Goal: Task Accomplishment & Management: Use online tool/utility

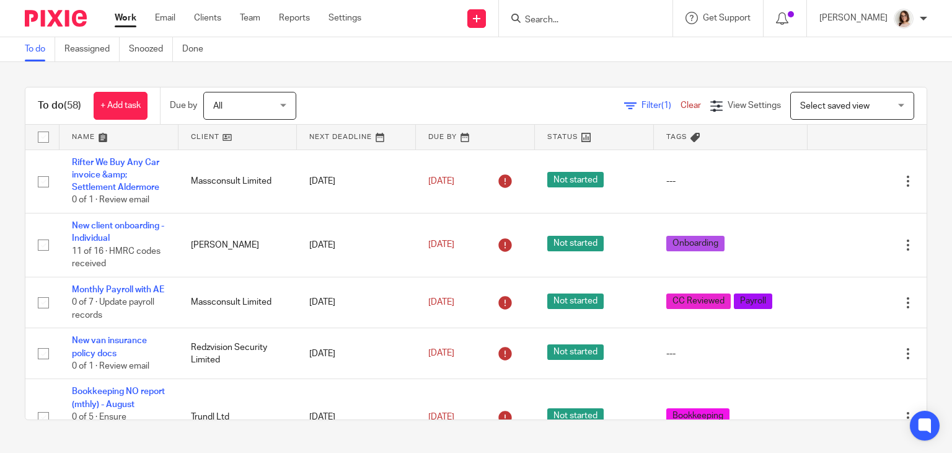
scroll to position [2545, 0]
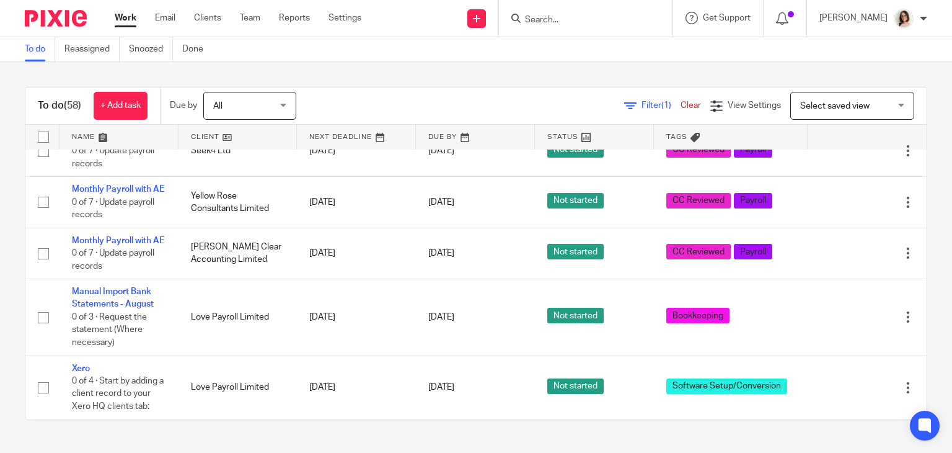
click at [121, 18] on link "Work" at bounding box center [126, 18] width 22 height 12
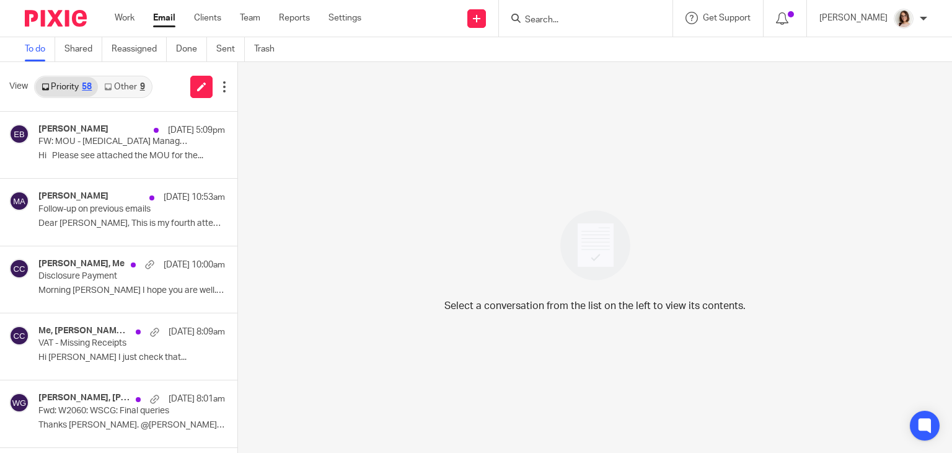
click at [165, 22] on link "Email" at bounding box center [164, 18] width 22 height 12
click at [131, 84] on link "Other 16" at bounding box center [127, 87] width 58 height 20
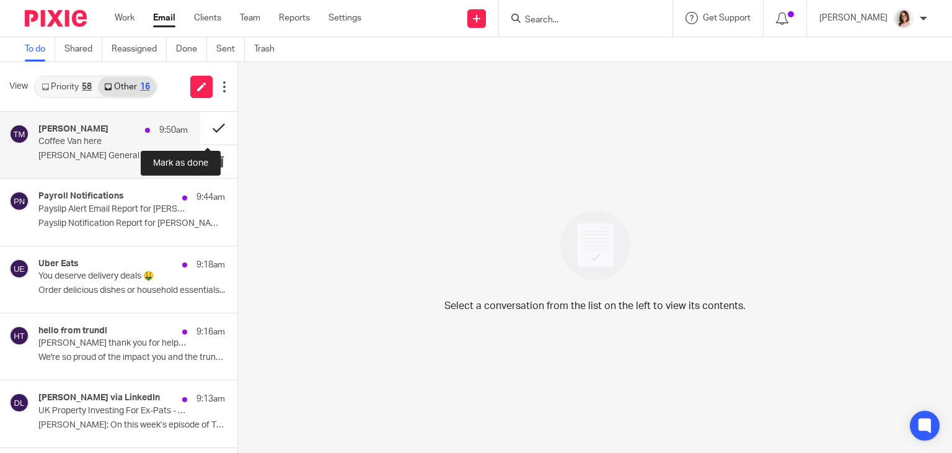
click at [211, 133] on button at bounding box center [218, 128] width 37 height 33
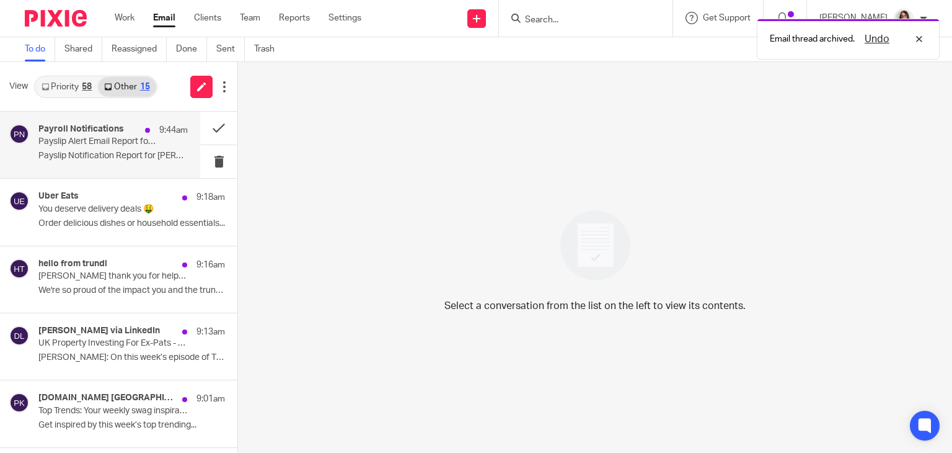
click at [162, 155] on p "Payslip Notification Report for Carter Clear..." at bounding box center [112, 156] width 149 height 11
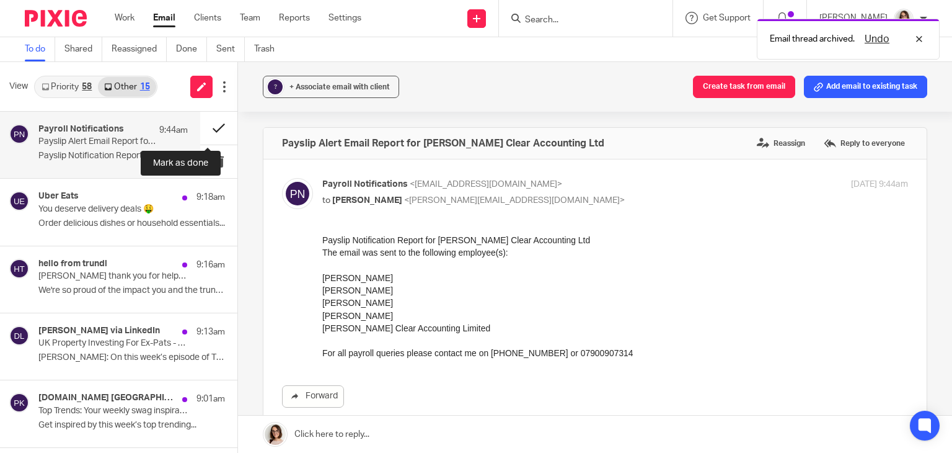
click at [202, 130] on button at bounding box center [218, 128] width 37 height 33
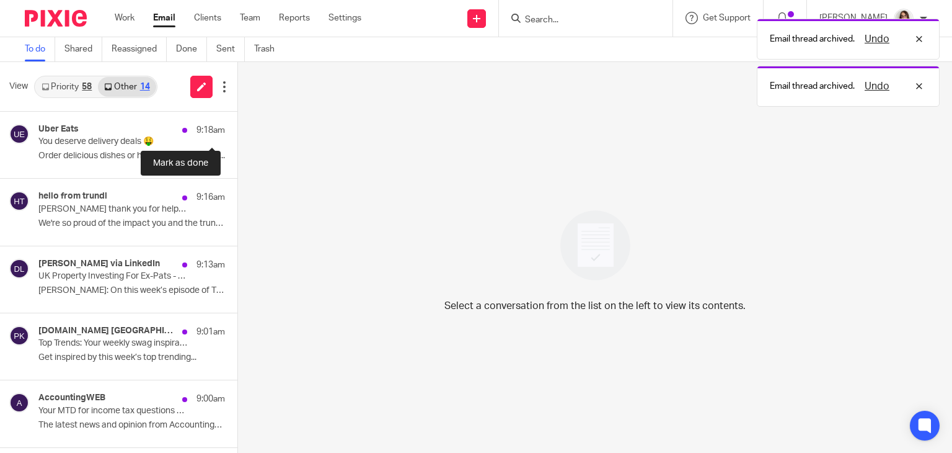
click at [237, 130] on button at bounding box center [242, 128] width 10 height 33
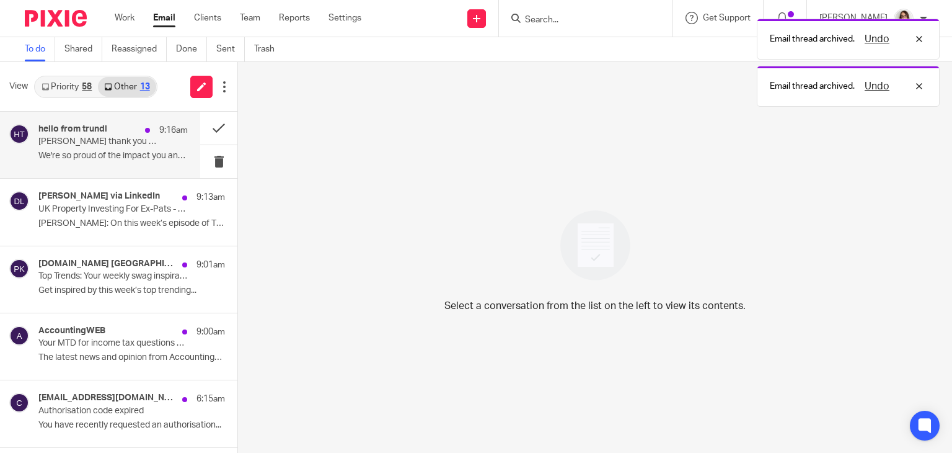
click at [140, 152] on p "We're so proud of the impact you and the trundl..." at bounding box center [112, 156] width 149 height 11
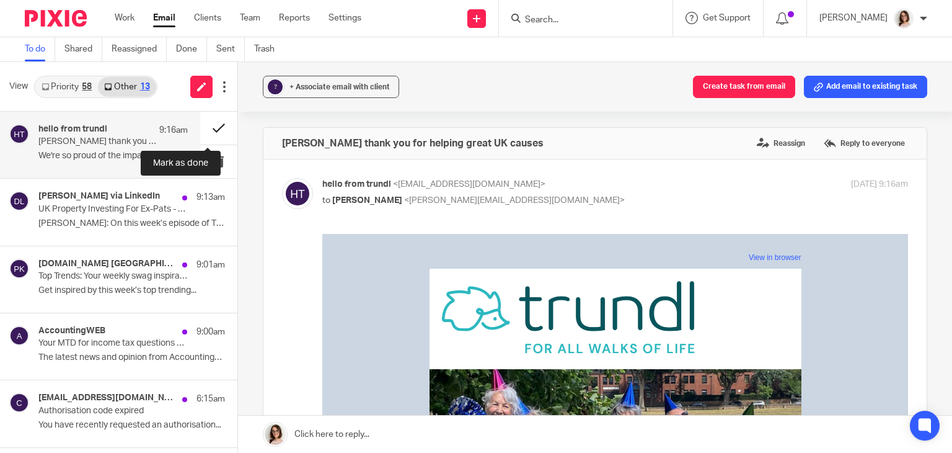
click at [207, 130] on button at bounding box center [218, 128] width 37 height 33
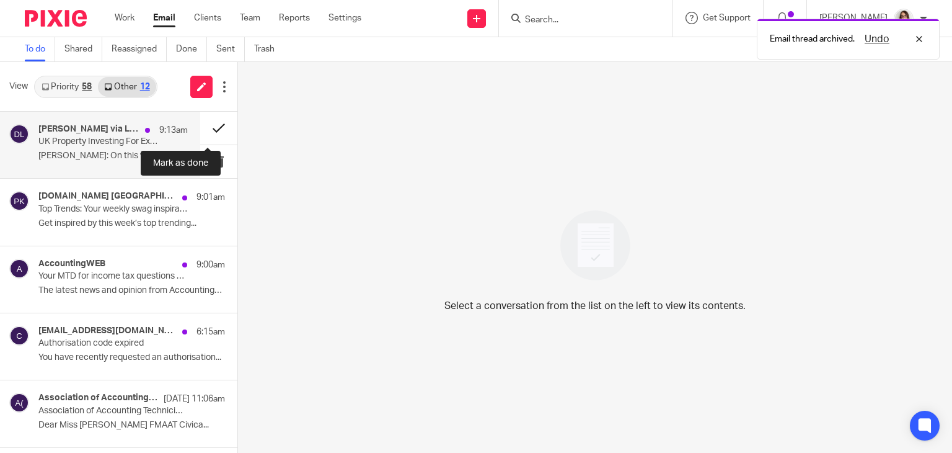
click at [207, 136] on button at bounding box center [218, 128] width 37 height 33
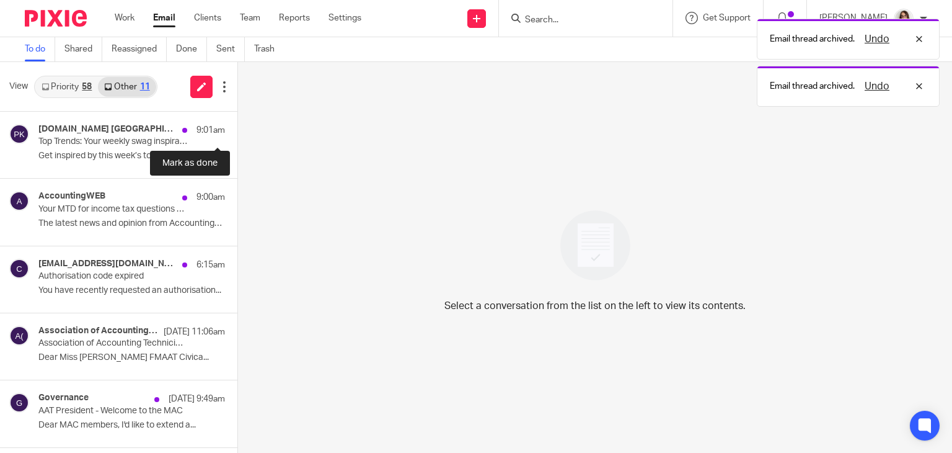
click at [237, 136] on button at bounding box center [242, 128] width 10 height 33
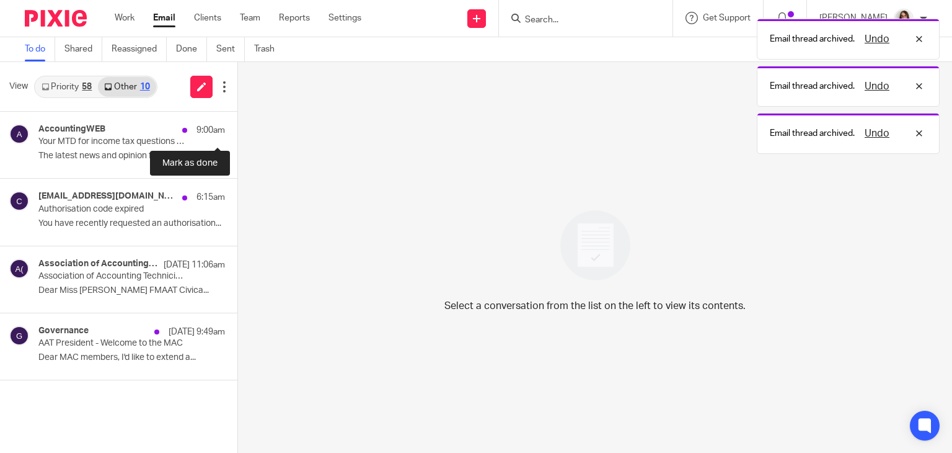
click at [237, 136] on button at bounding box center [242, 128] width 10 height 33
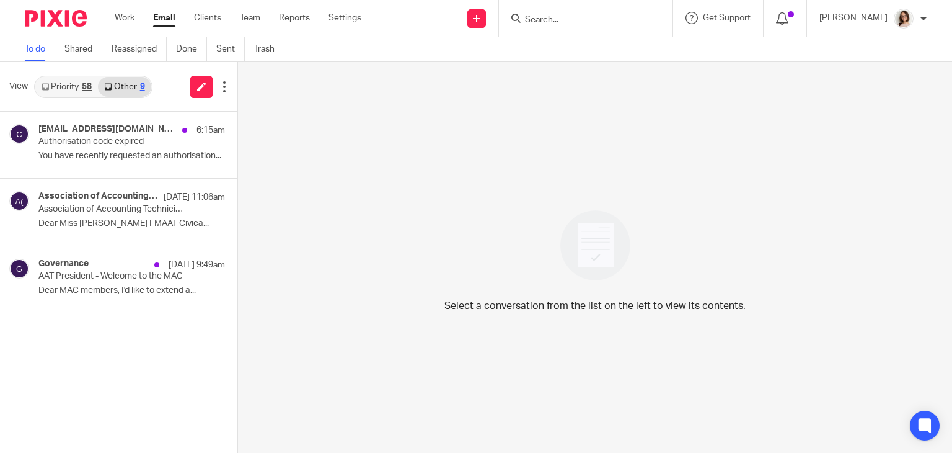
click at [158, 19] on link "Email" at bounding box center [164, 18] width 22 height 12
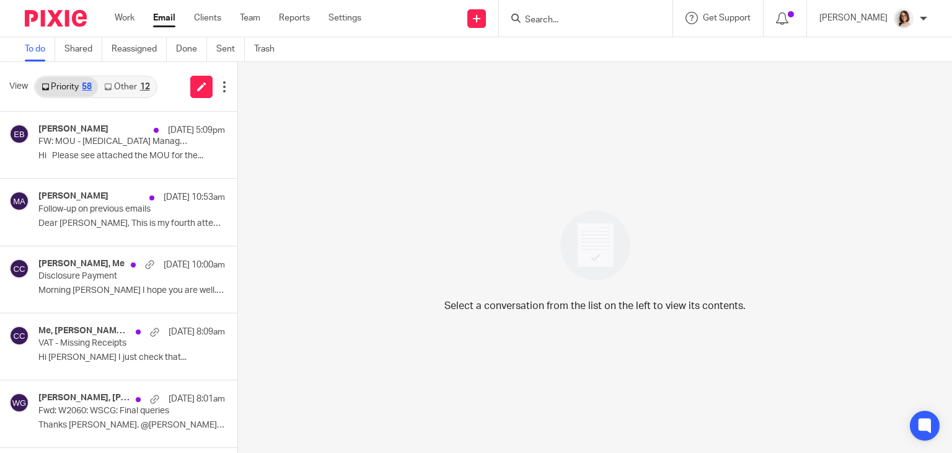
click at [126, 87] on link "Other 12" at bounding box center [127, 87] width 58 height 20
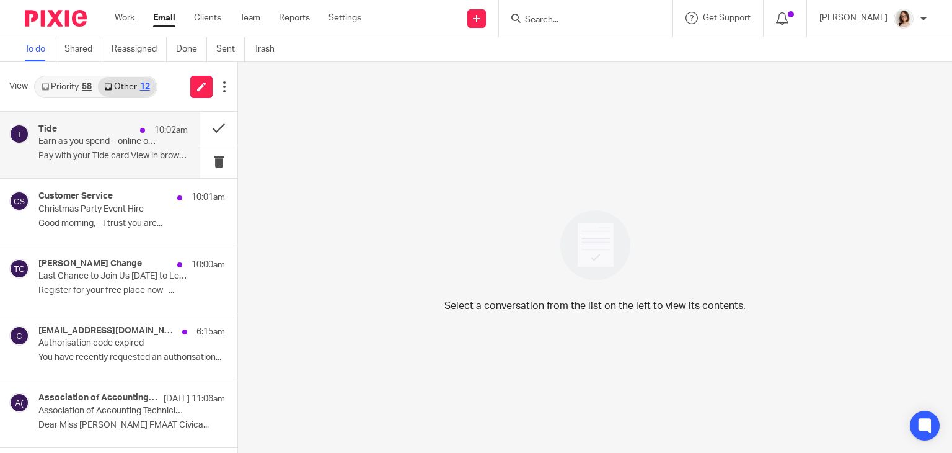
click at [157, 157] on p "Pay with your Tide card View in browserTreat..." at bounding box center [112, 156] width 149 height 11
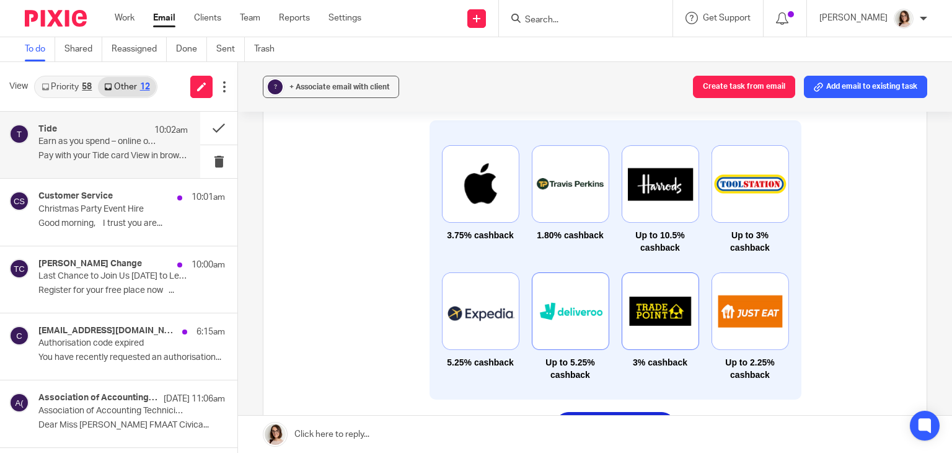
scroll to position [563, 0]
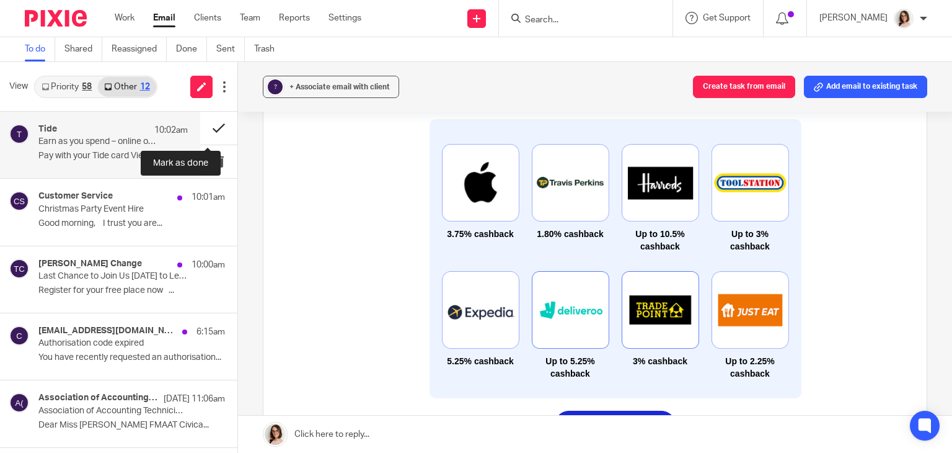
click at [209, 131] on button at bounding box center [218, 128] width 37 height 33
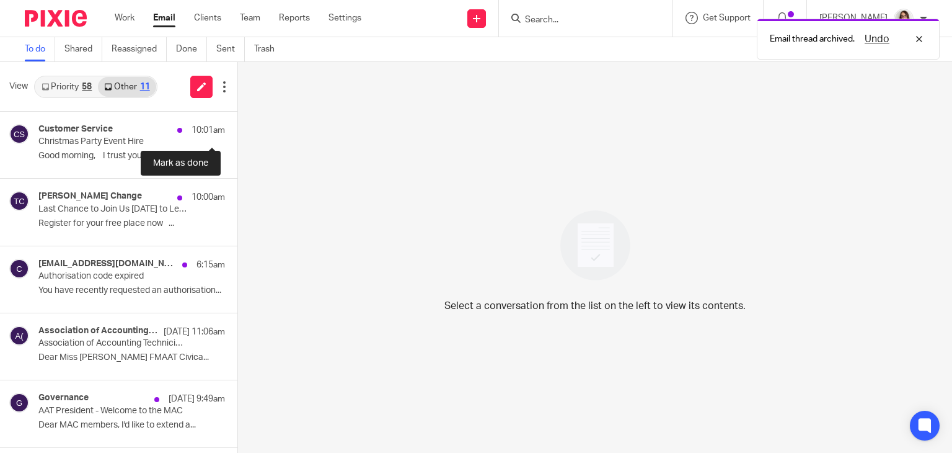
click at [237, 131] on button at bounding box center [242, 128] width 10 height 33
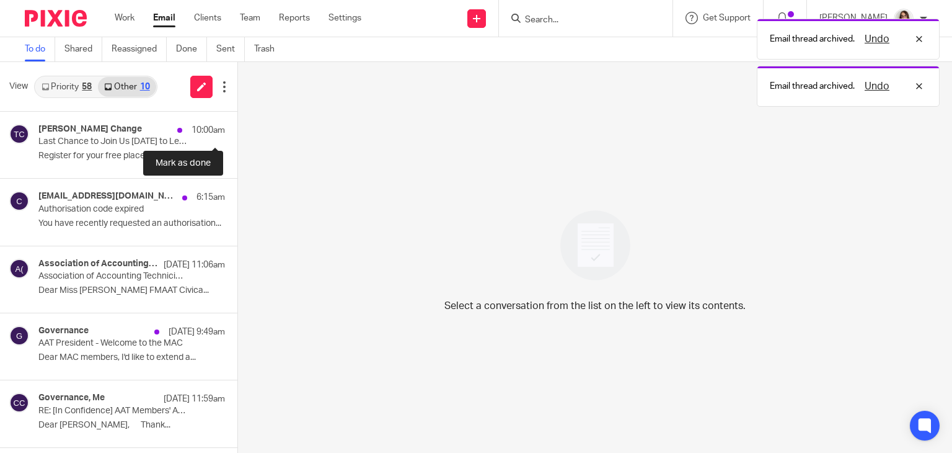
click at [237, 131] on button at bounding box center [242, 128] width 10 height 33
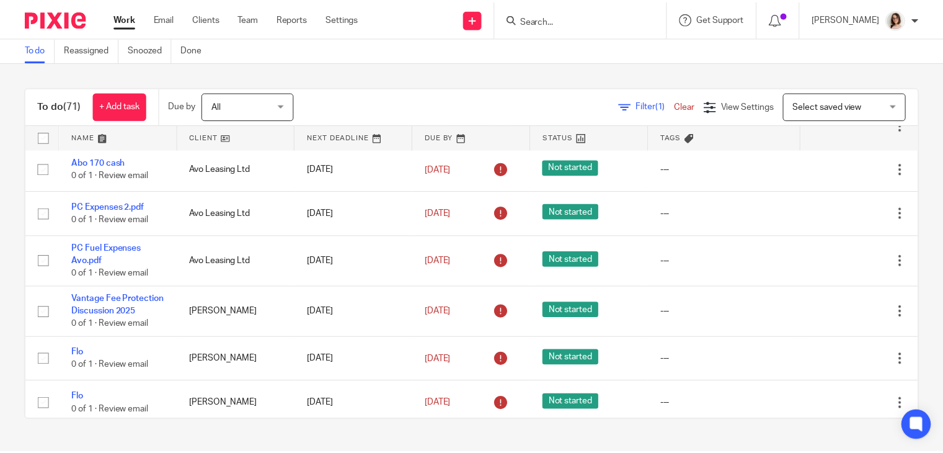
scroll to position [1082, 0]
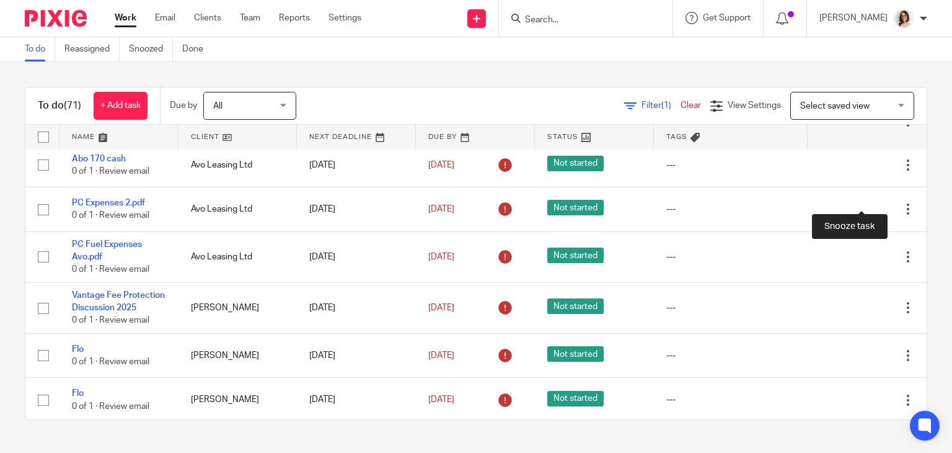
click at [880, 127] on div at bounding box center [886, 121] width 12 height 12
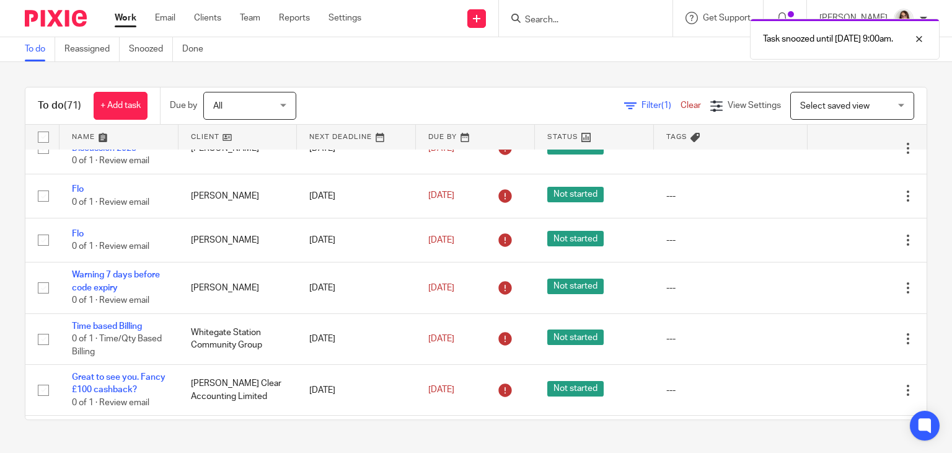
scroll to position [1214, 0]
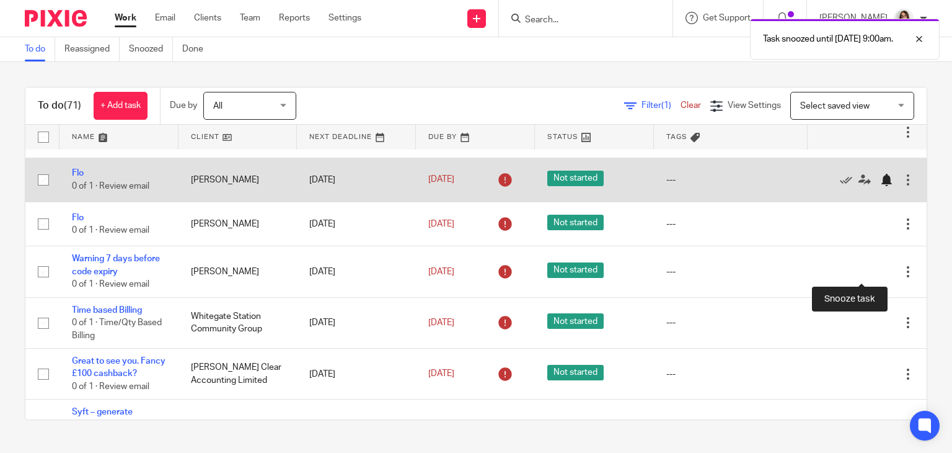
click at [880, 186] on div at bounding box center [886, 180] width 12 height 12
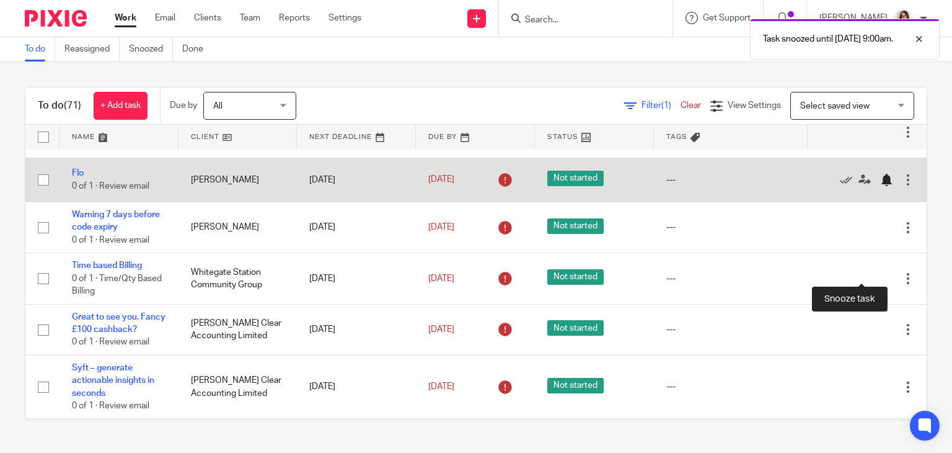
click at [880, 186] on div at bounding box center [886, 180] width 12 height 12
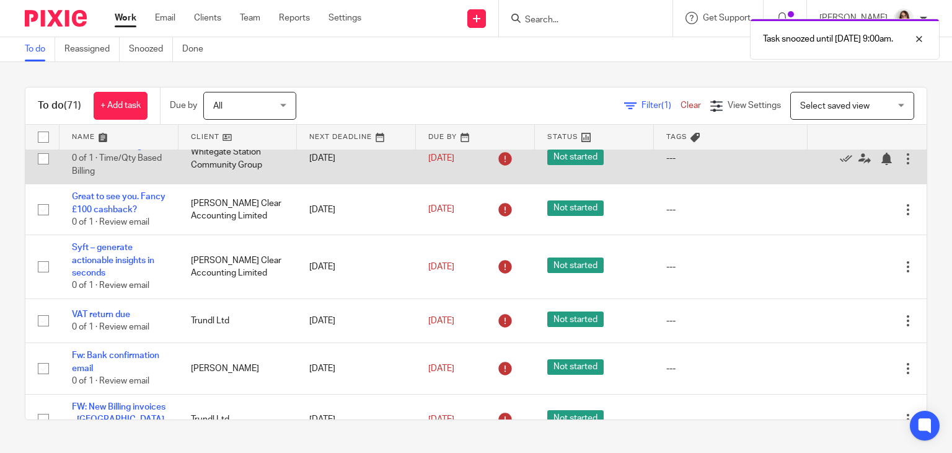
scroll to position [1292, 0]
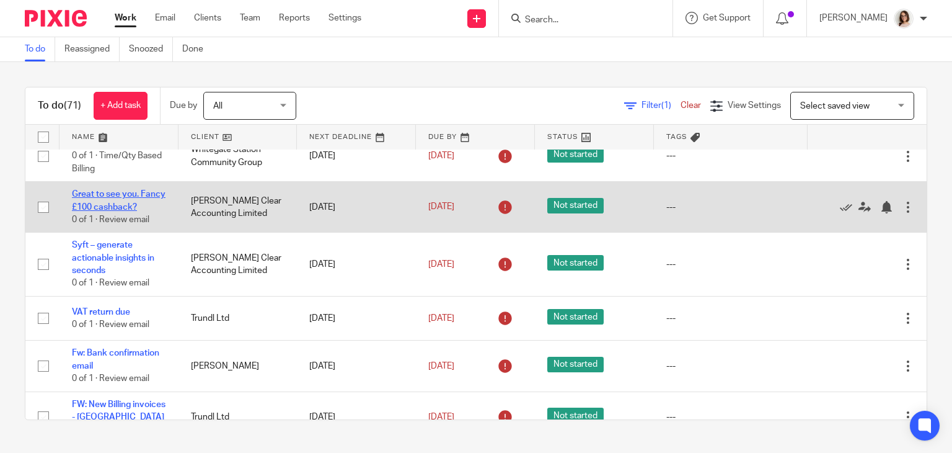
click at [114, 211] on link "Great to see you. Fancy £100 cashback?" at bounding box center [119, 200] width 94 height 21
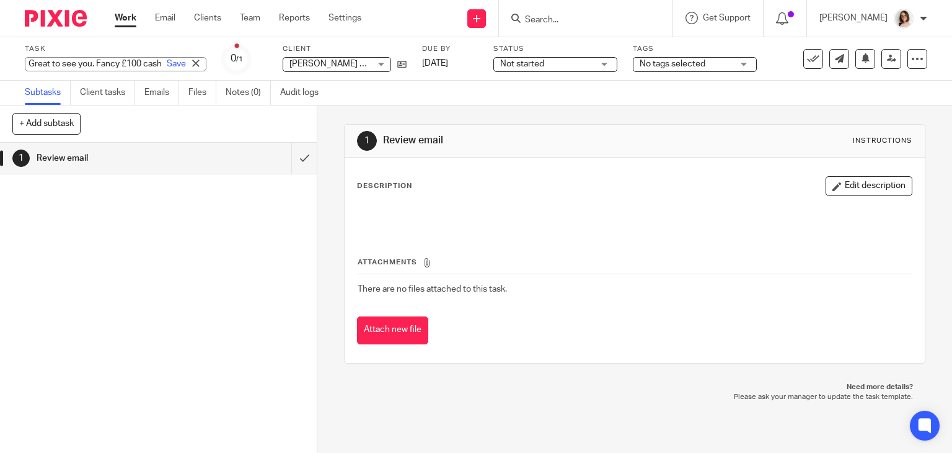
click at [89, 69] on div "Great to see you. Fancy £100 cashback? Save Great to see you. Fancy £100 cashba…" at bounding box center [116, 64] width 182 height 14
type input "Apron Cashback Promo"
click at [167, 65] on link "Save" at bounding box center [176, 64] width 19 height 12
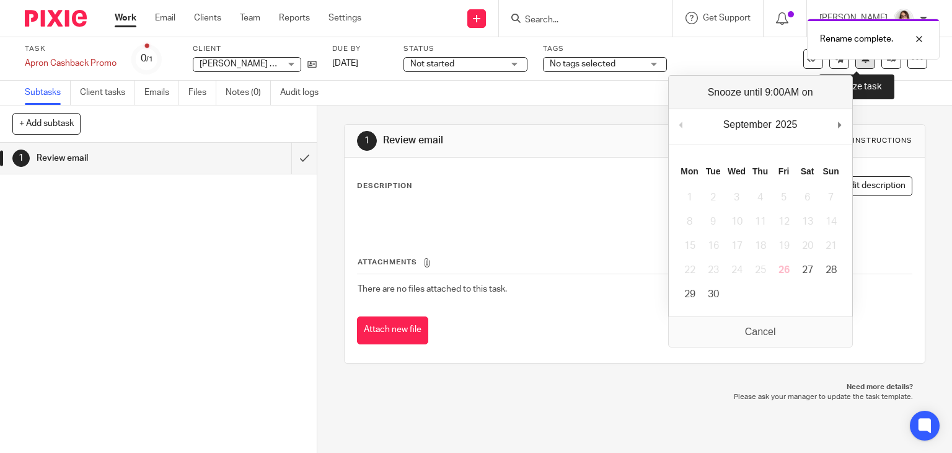
click at [858, 65] on button at bounding box center [865, 59] width 20 height 20
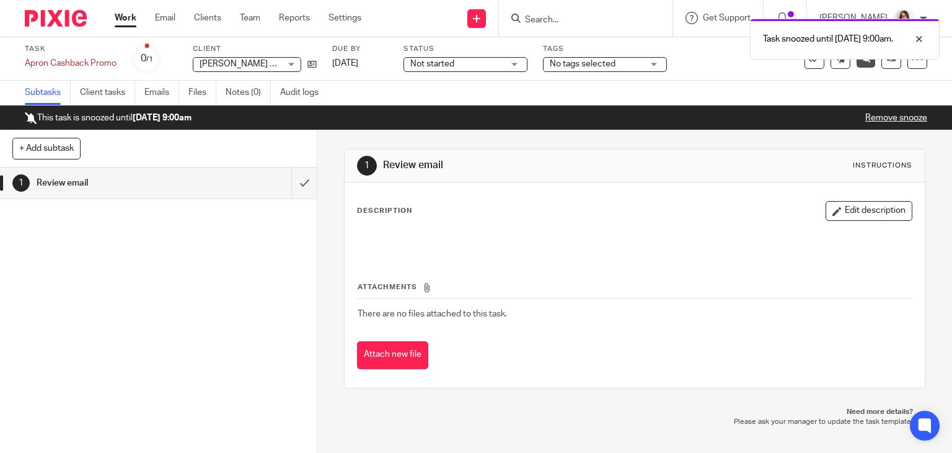
click at [118, 17] on link "Work" at bounding box center [126, 18] width 22 height 12
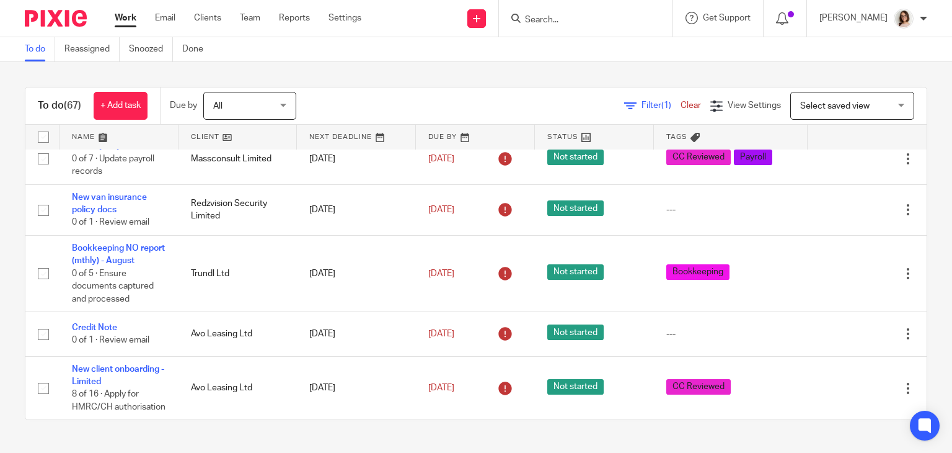
scroll to position [453, 0]
